Goal: Information Seeking & Learning: Learn about a topic

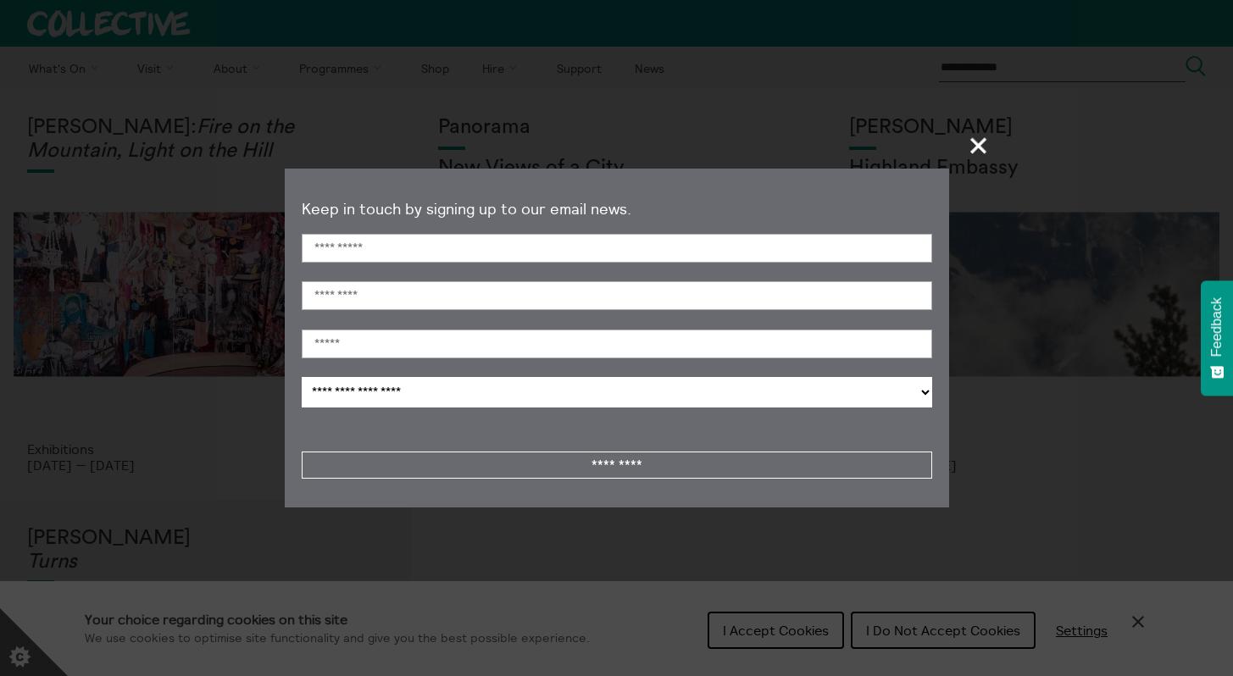
click at [981, 148] on span "+" at bounding box center [979, 145] width 50 height 50
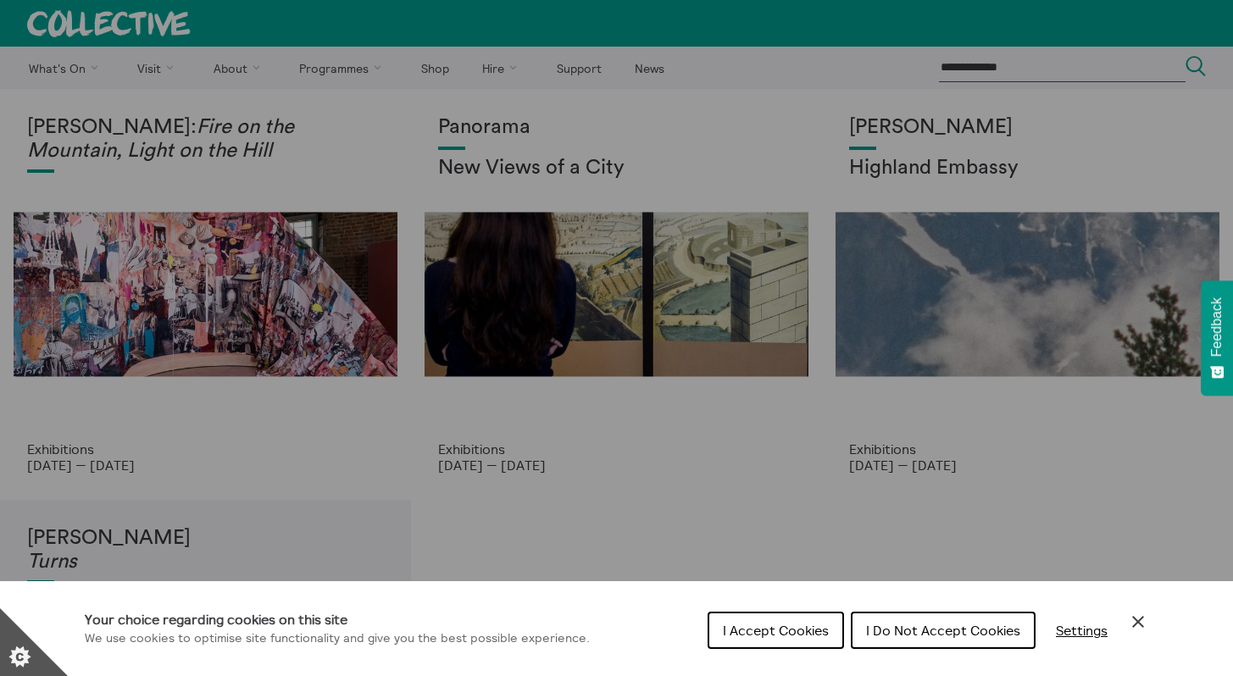
click at [514, 284] on div "Cookie preferences" at bounding box center [616, 338] width 1233 height 676
click at [1141, 622] on icon "Close Cookie Control" at bounding box center [1138, 622] width 20 height 20
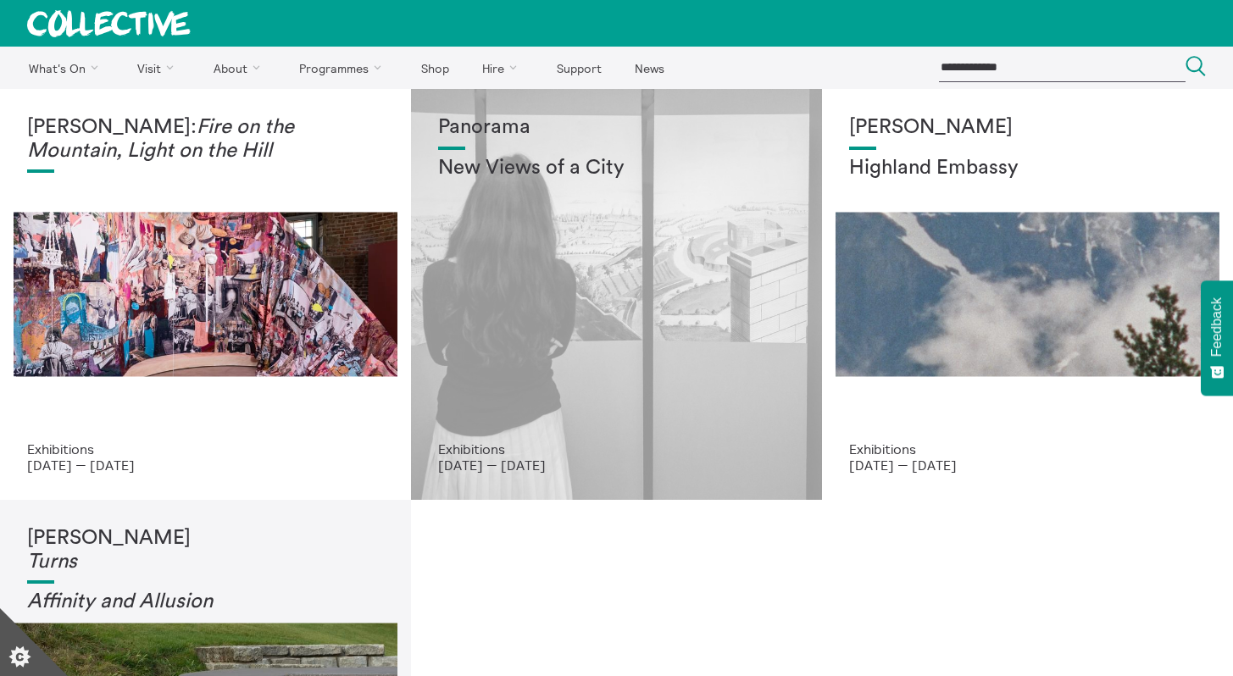
click at [525, 402] on div "Panorama New Views of a City" at bounding box center [616, 278] width 357 height 325
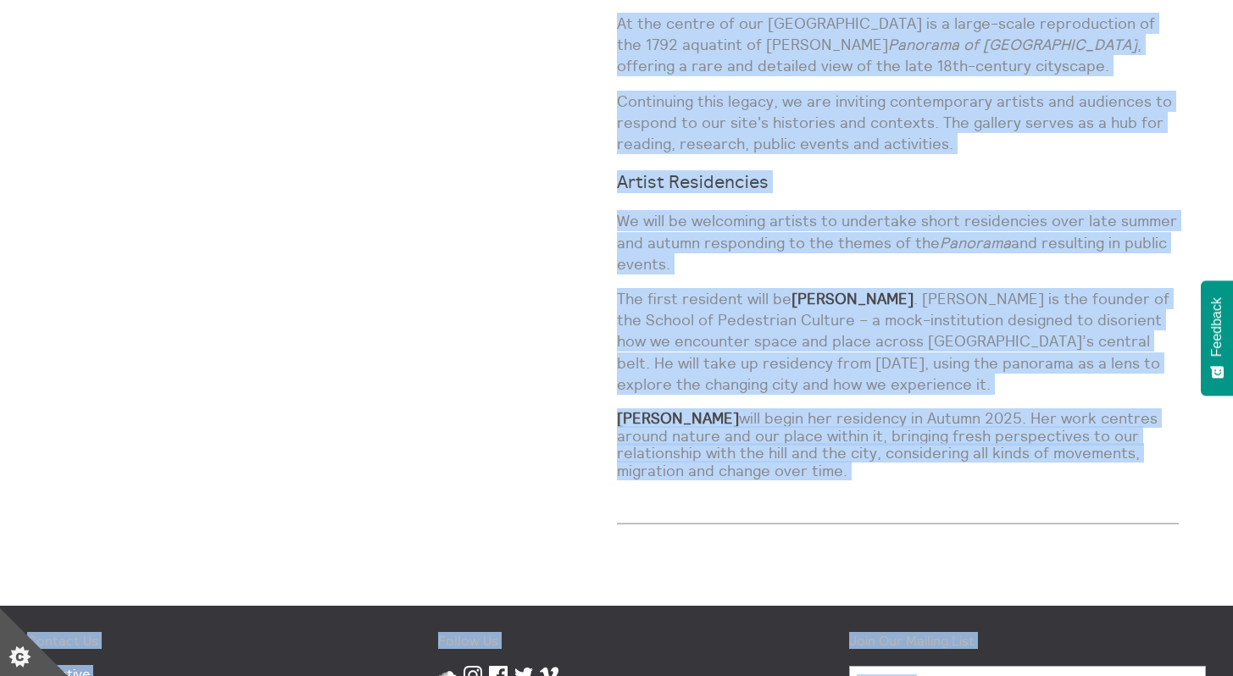
scroll to position [1338, 0]
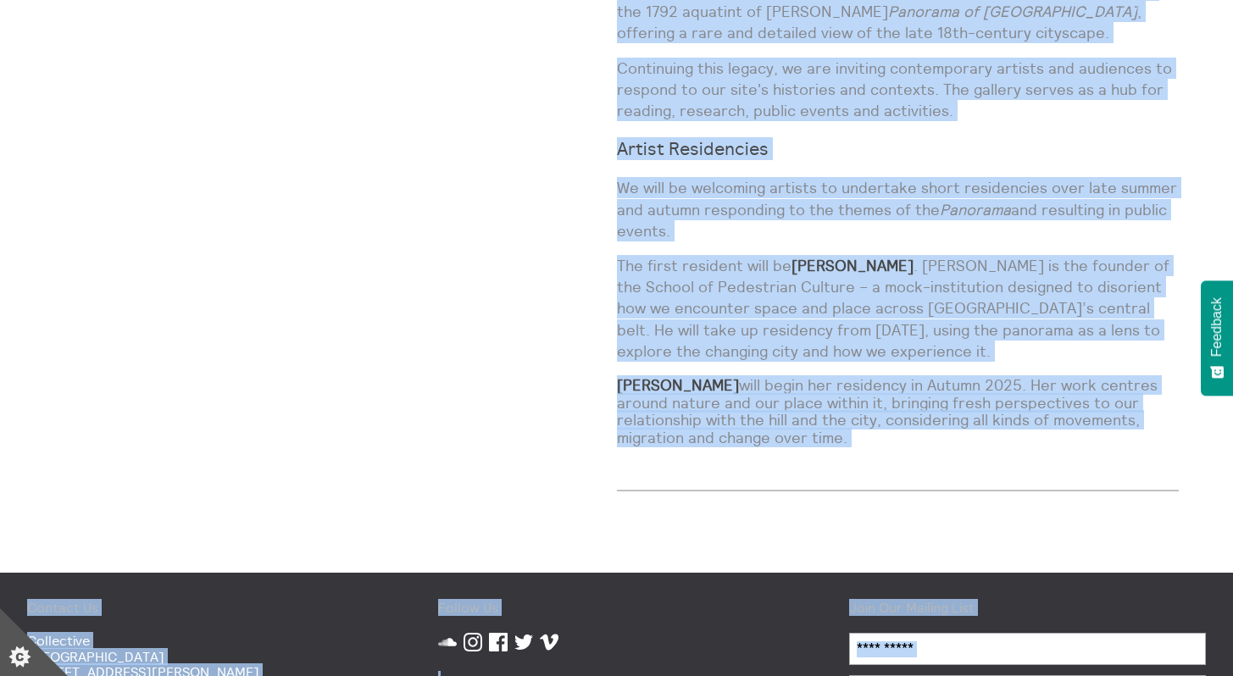
drag, startPoint x: 616, startPoint y: 263, endPoint x: 1029, endPoint y: 413, distance: 439.2
click at [1029, 413] on div "A programme inspired by the original panorama invented on Calton Hill. Our site…" at bounding box center [898, 45] width 563 height 836
copy div "A programme inspired by the original panorama invented on Calton Hill. Our site…"
